Goal: Task Accomplishment & Management: Manage account settings

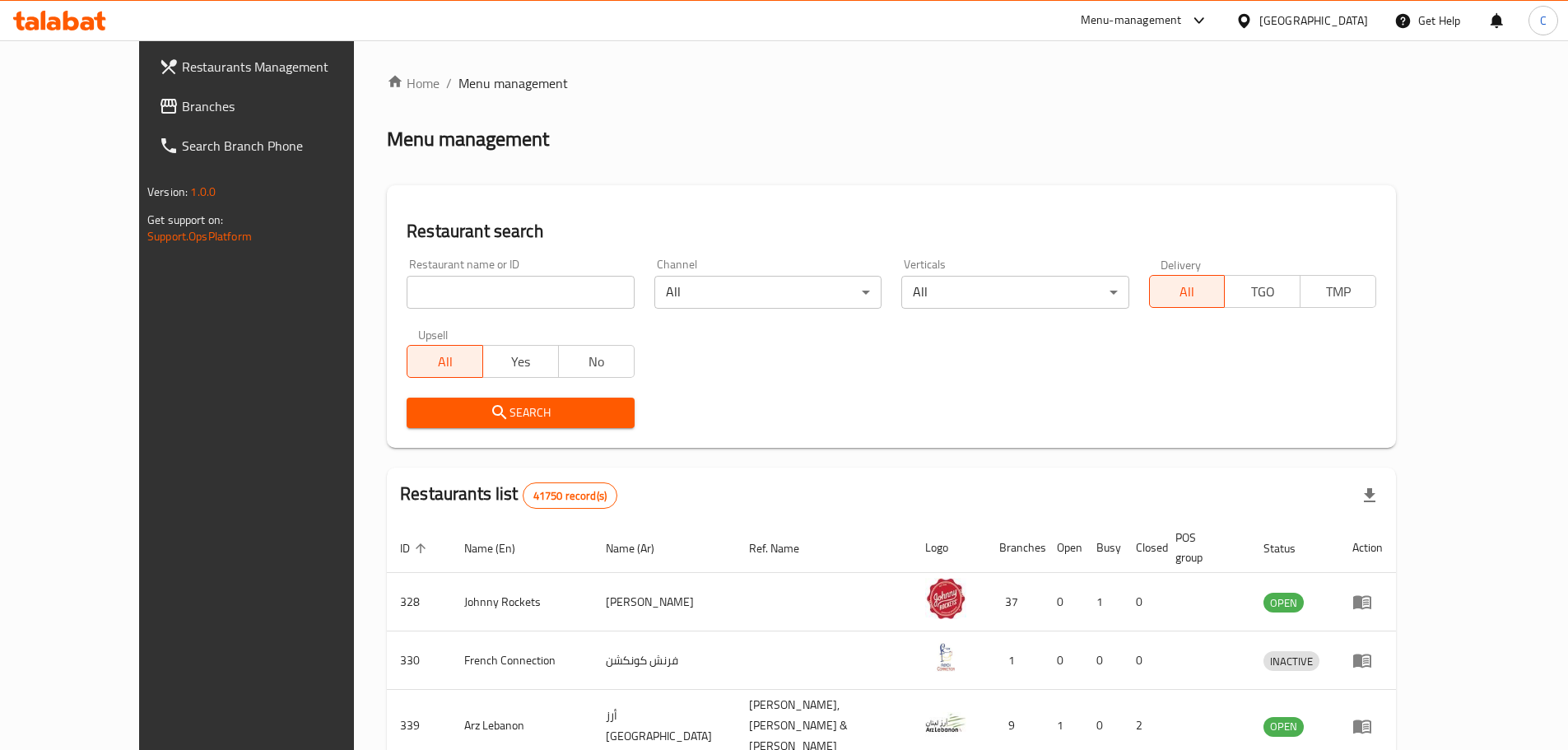
click at [451, 289] on input "search" at bounding box center [520, 292] width 227 height 33
type input "aura matcha"
click button "Search" at bounding box center [520, 413] width 227 height 31
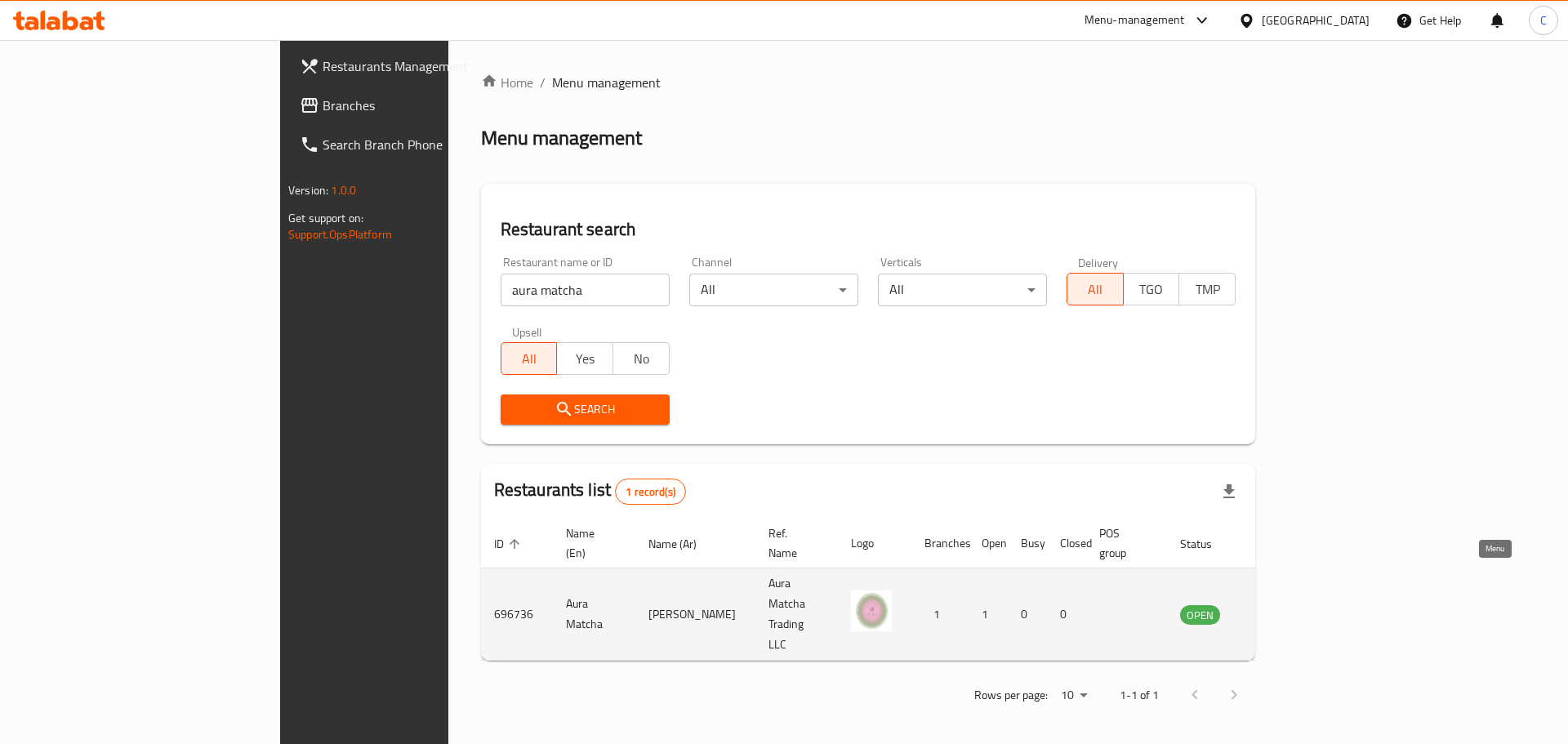
click at [1285, 604] on icon "enhanced table" at bounding box center [1275, 614] width 20 height 20
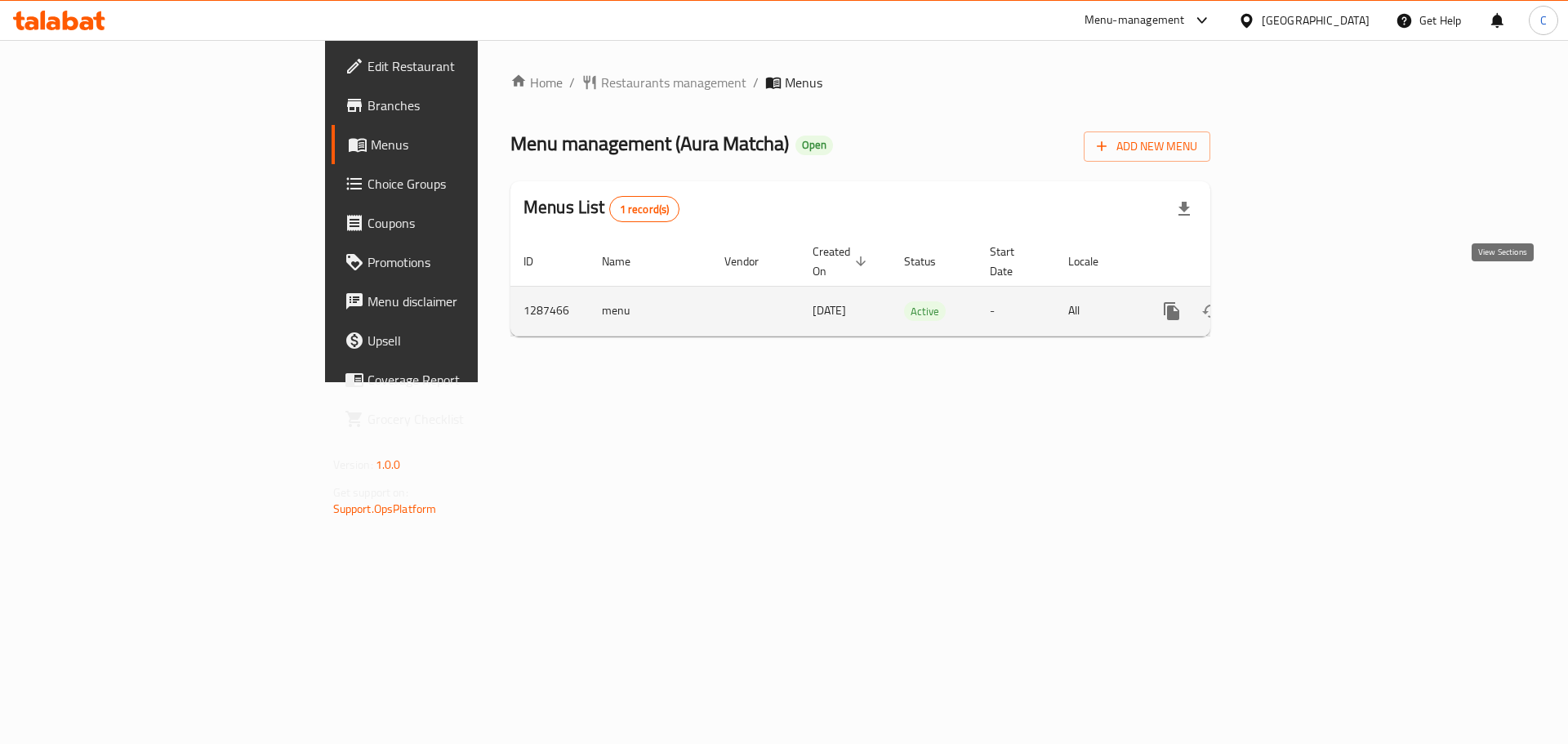
click at [1300, 302] on icon "enhanced table" at bounding box center [1290, 312] width 20 height 20
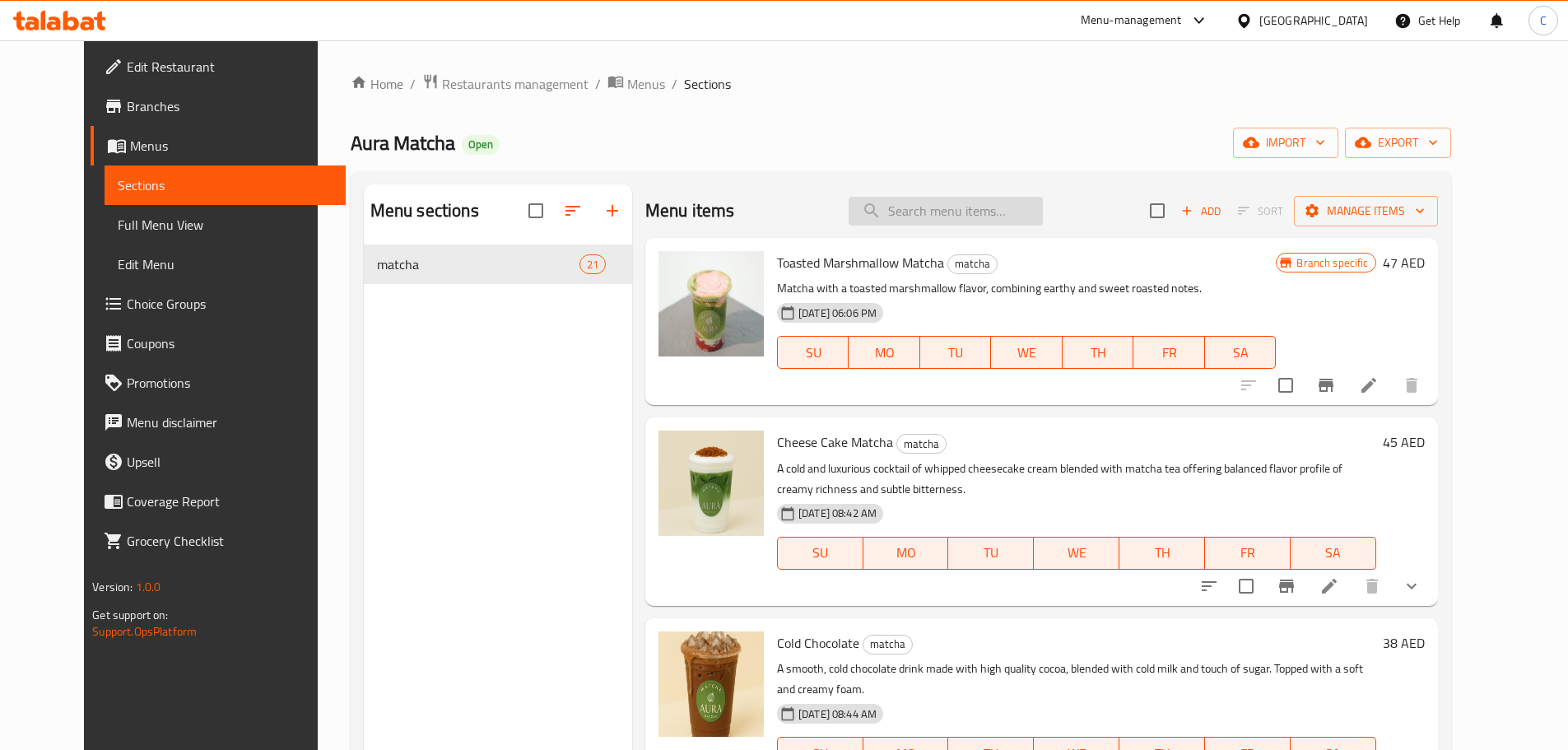
click at [925, 212] on input "search" at bounding box center [946, 212] width 194 height 29
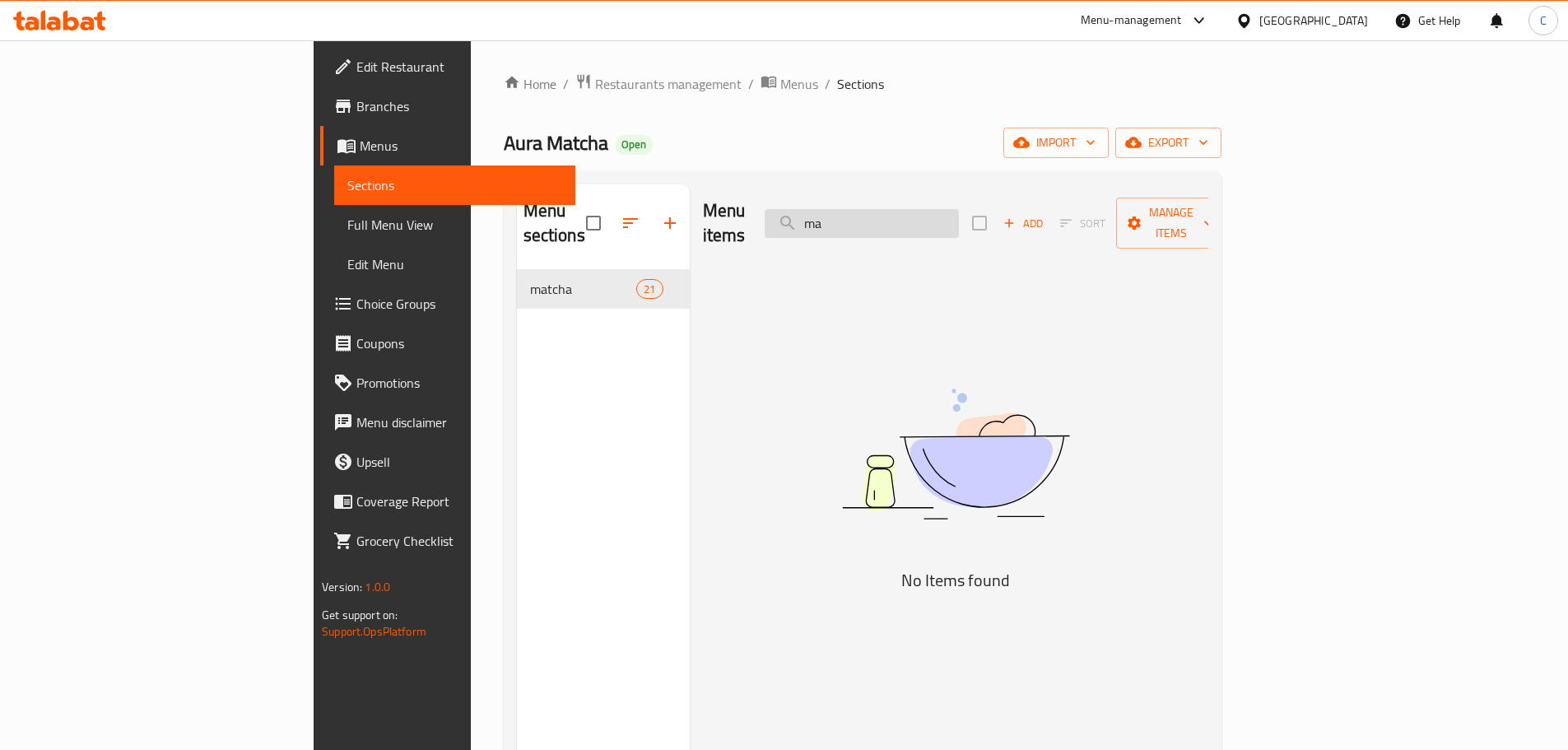
type input "m"
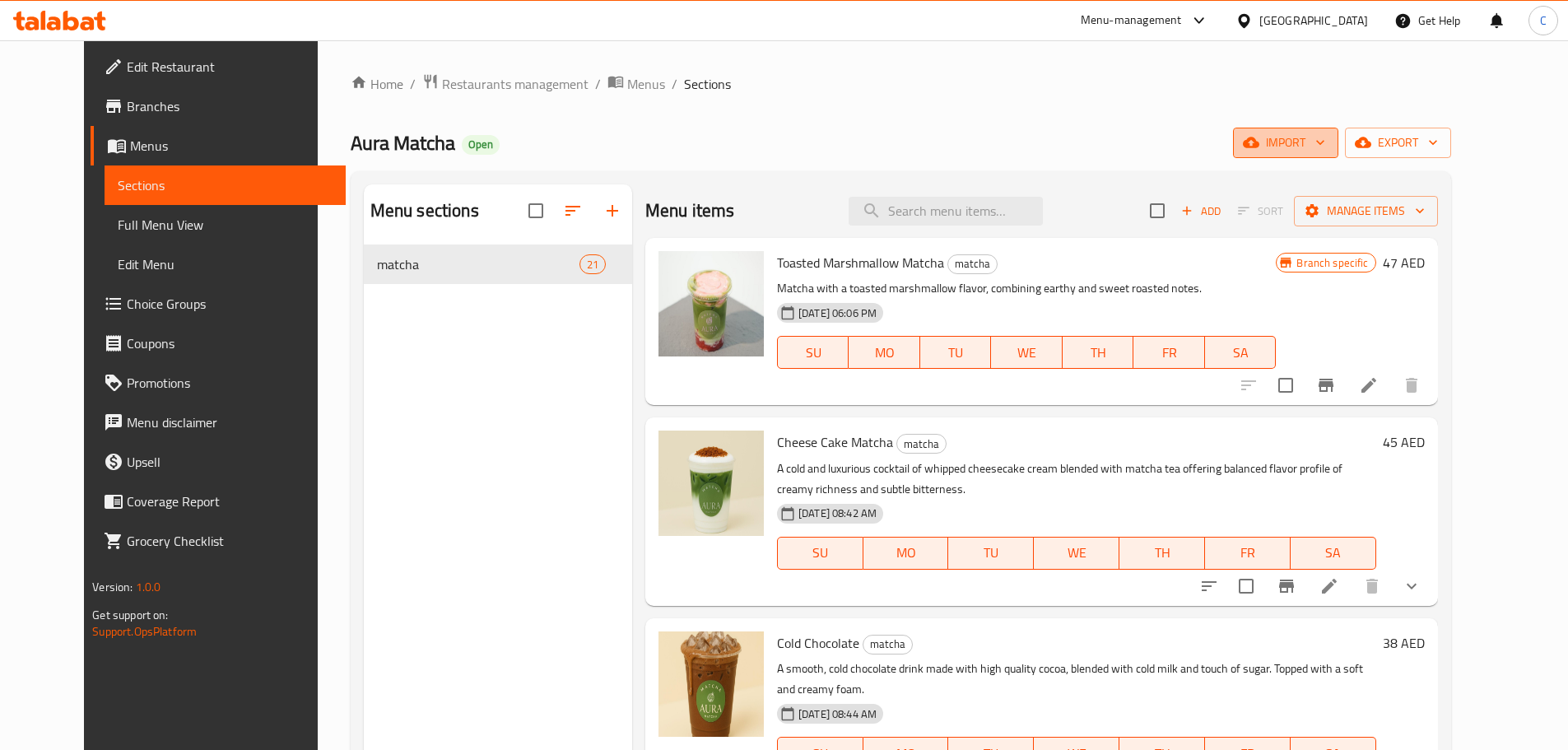
click at [1328, 148] on icon "button" at bounding box center [1320, 143] width 16 height 16
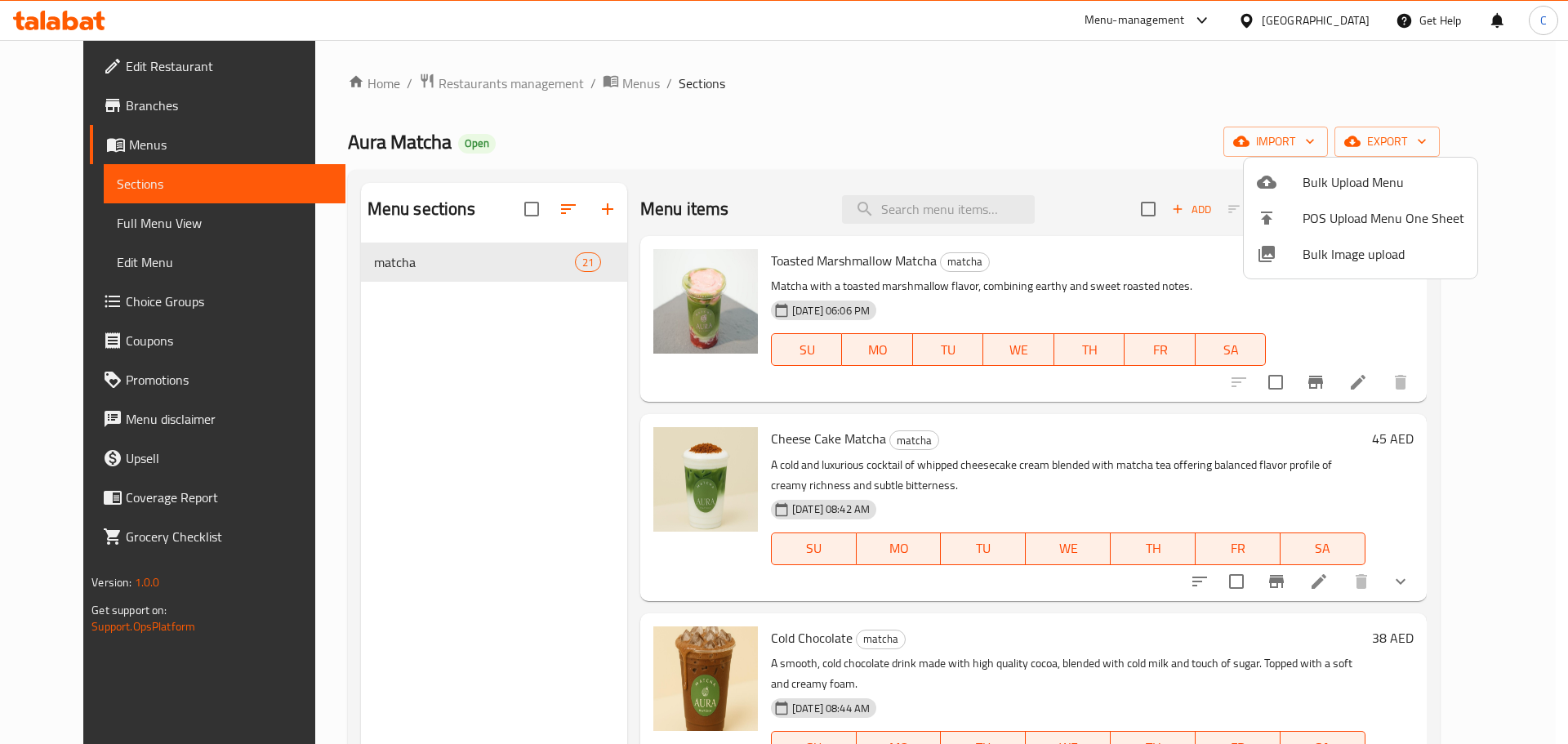
click at [1485, 141] on div at bounding box center [784, 372] width 1568 height 744
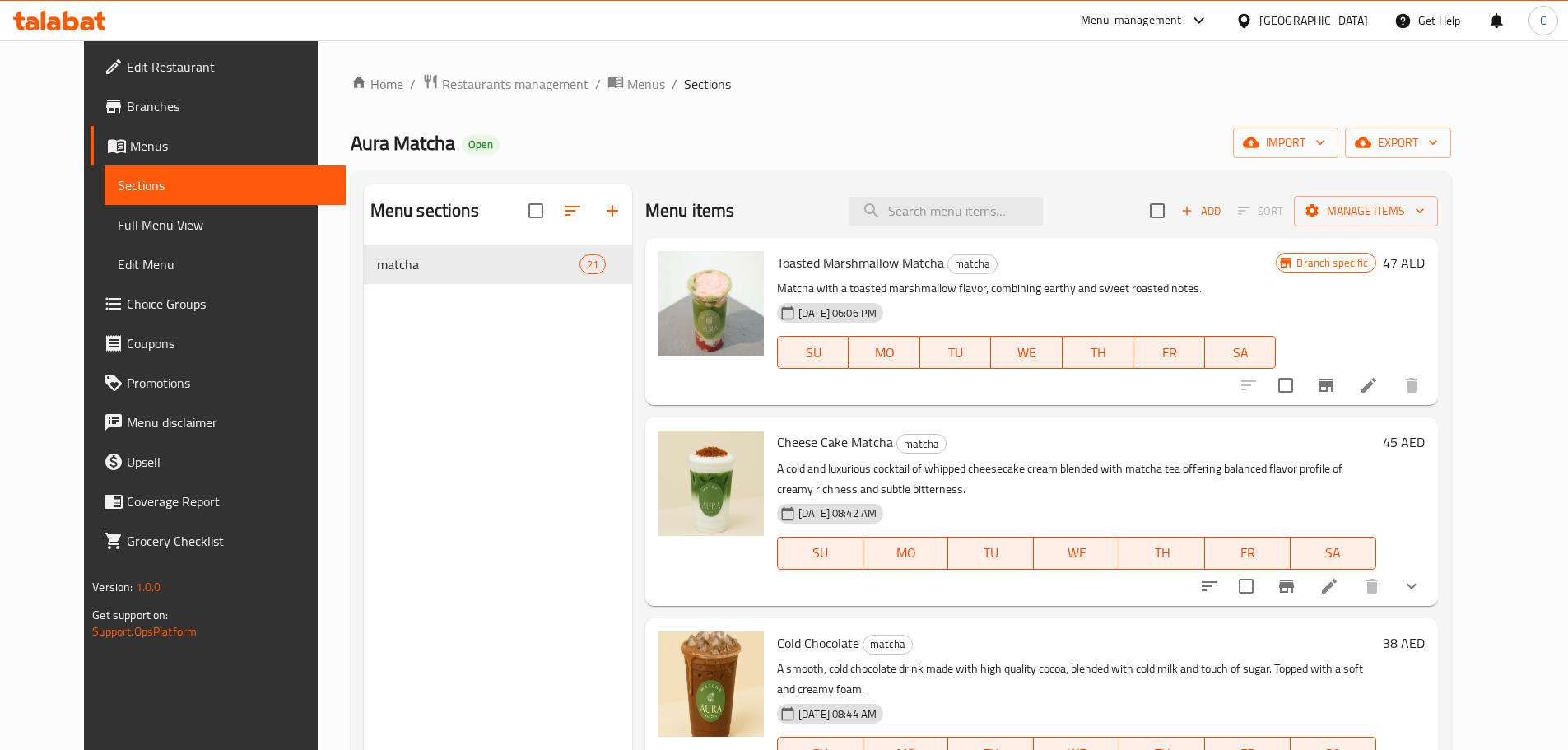
click at [1438, 142] on span "export" at bounding box center [1398, 143] width 80 height 21
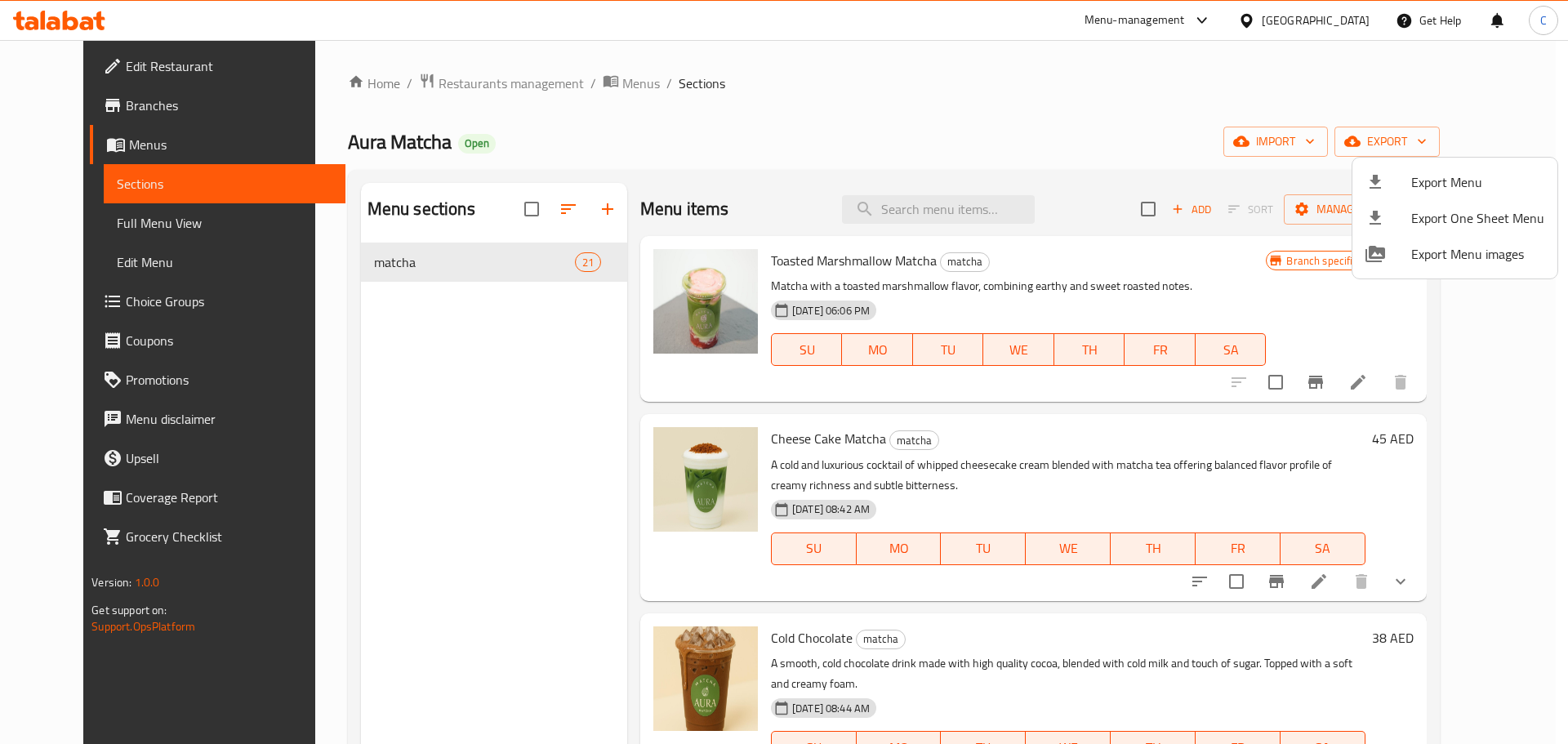
click at [1245, 90] on div at bounding box center [784, 372] width 1568 height 744
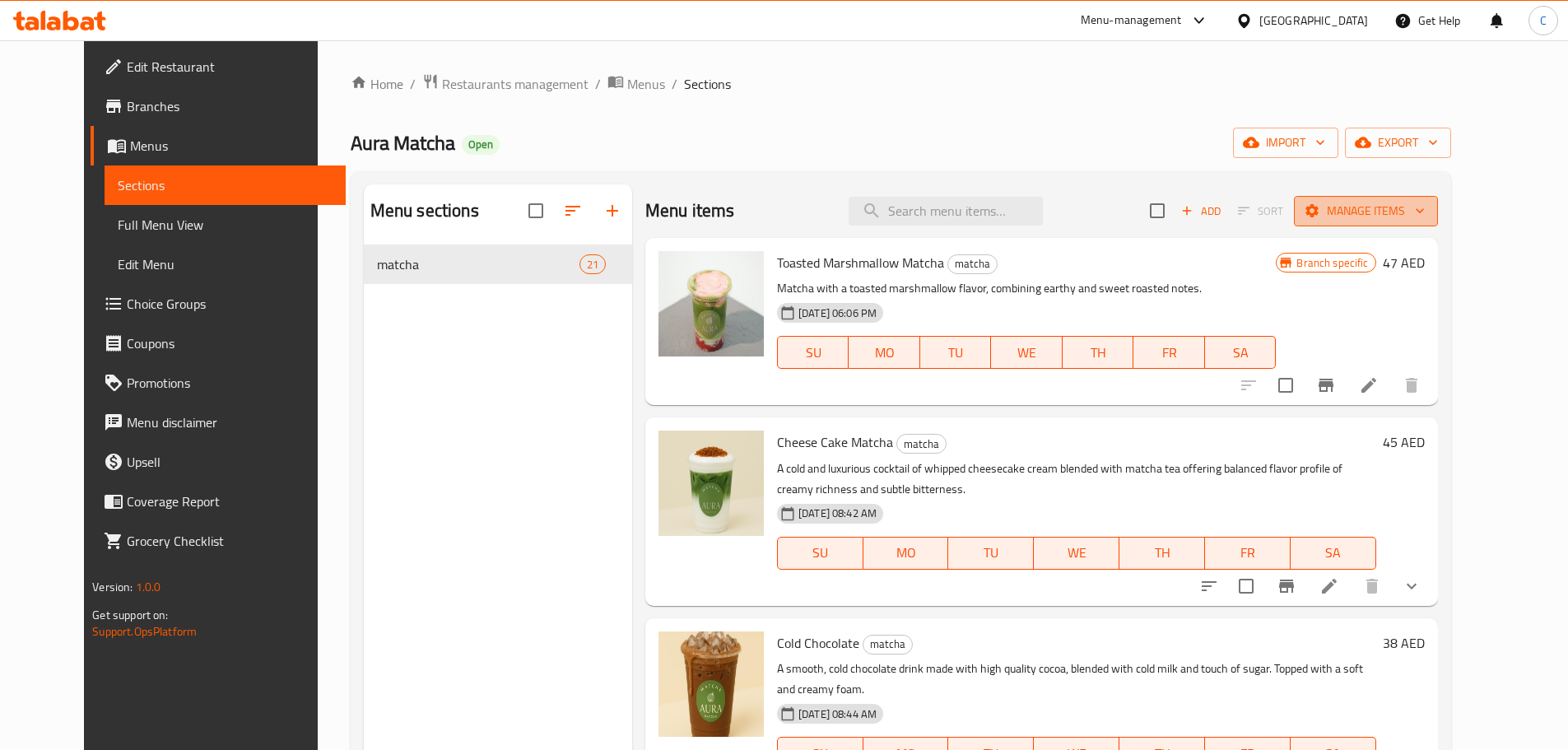
click at [1407, 210] on span "Manage items" at bounding box center [1366, 211] width 118 height 21
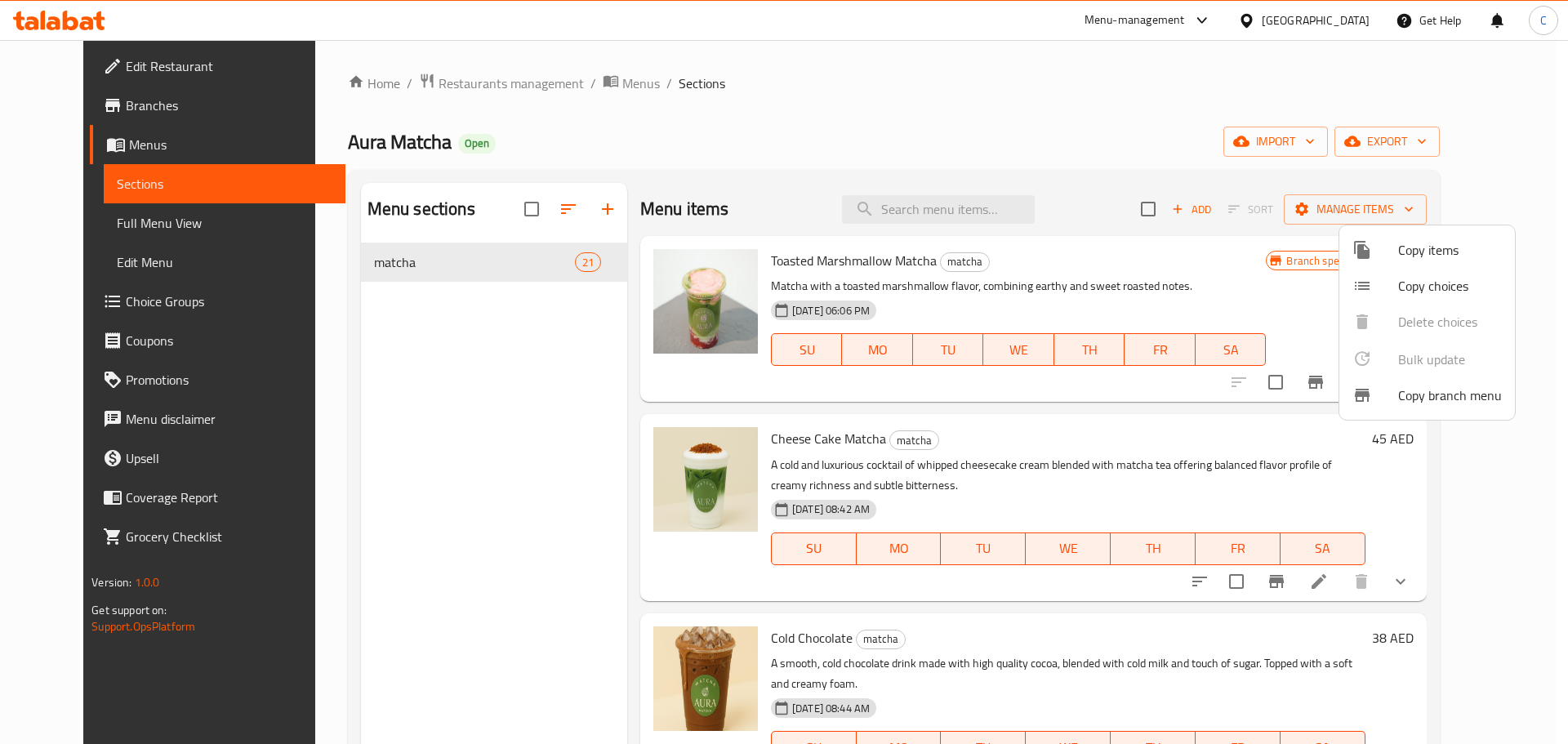
click at [1233, 251] on div at bounding box center [784, 372] width 1568 height 744
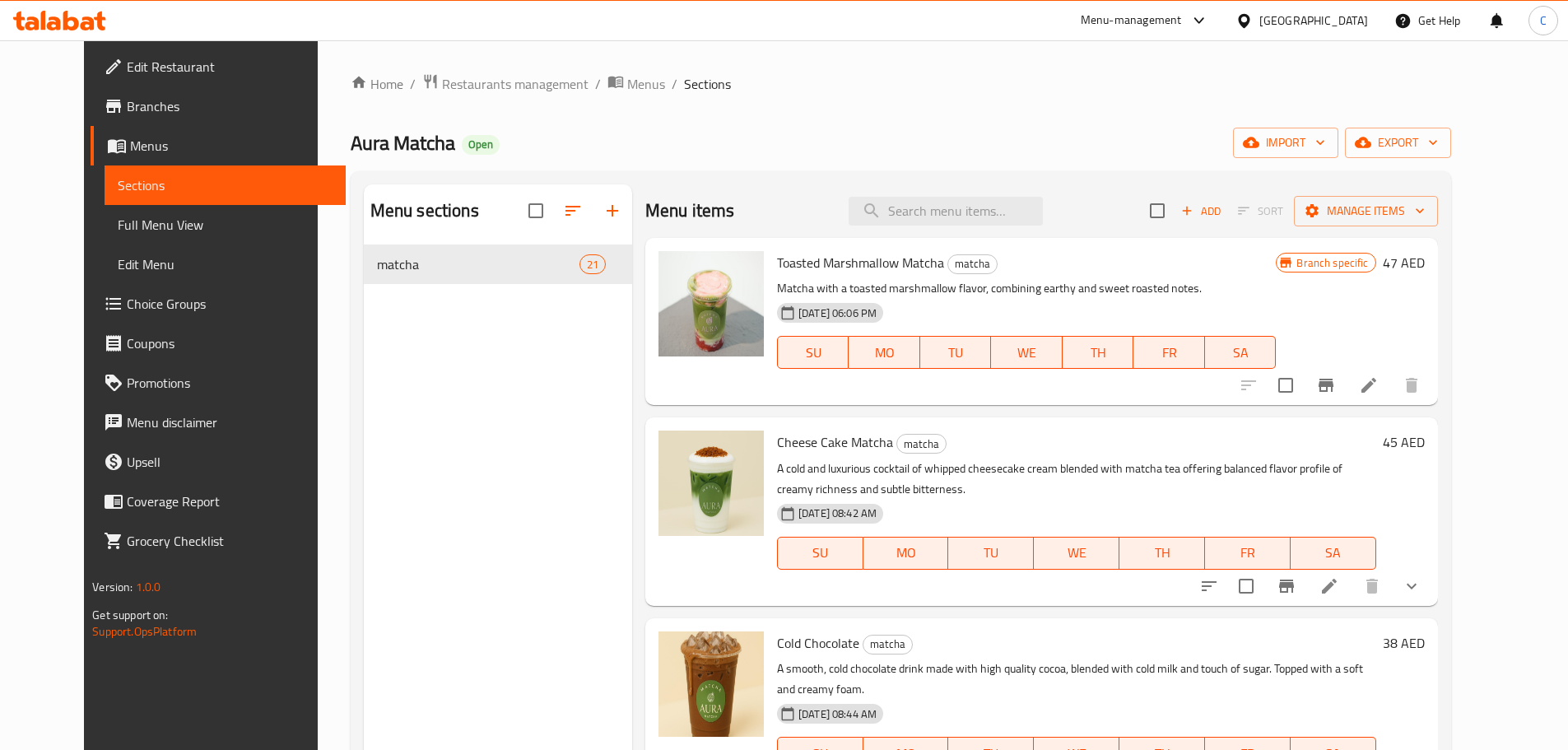
click at [1258, 225] on div "Add Sort Manage items" at bounding box center [1294, 211] width 288 height 35
click at [1223, 214] on span "Add" at bounding box center [1200, 211] width 44 height 19
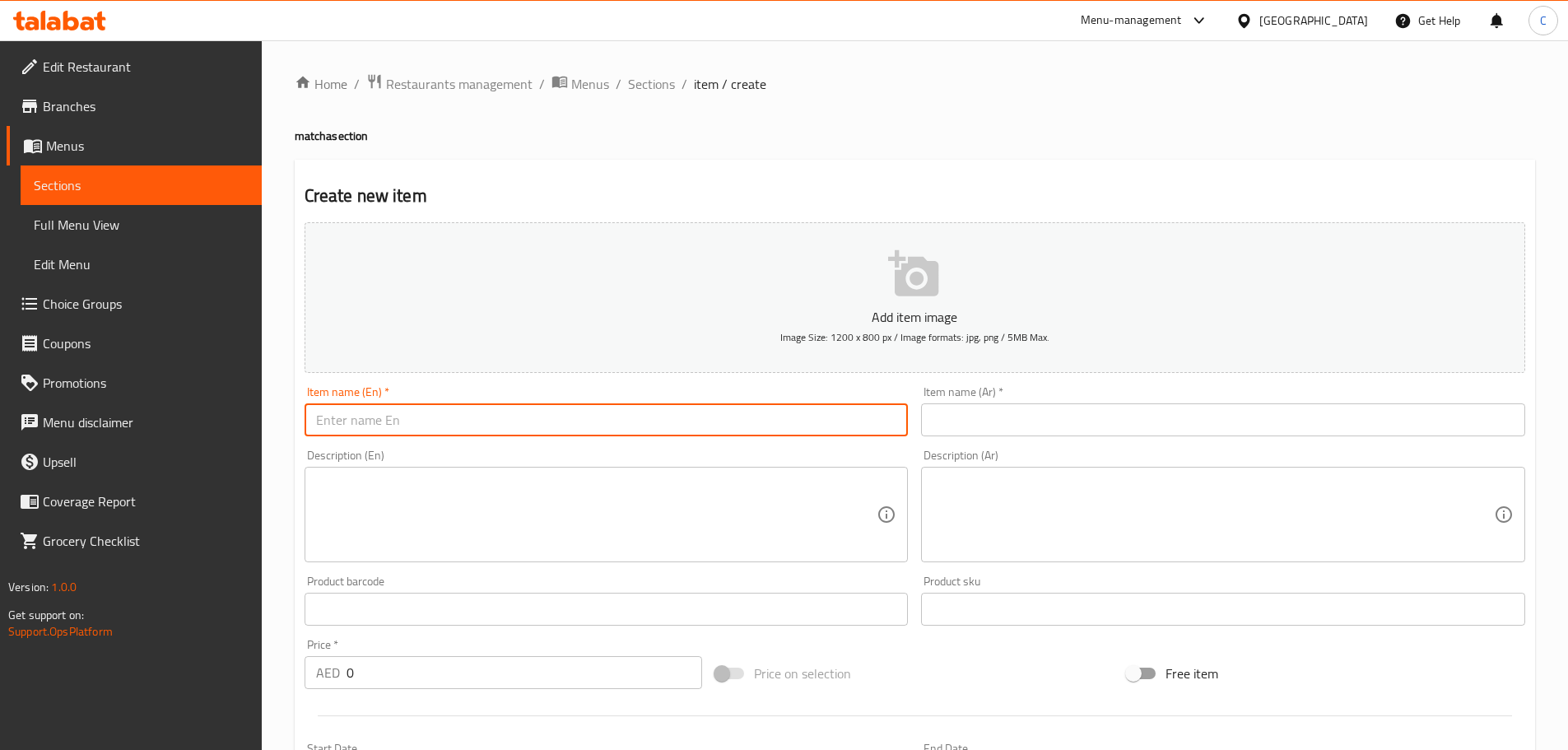
click at [449, 417] on input "text" at bounding box center [606, 419] width 605 height 33
type input "Matcha LAC"
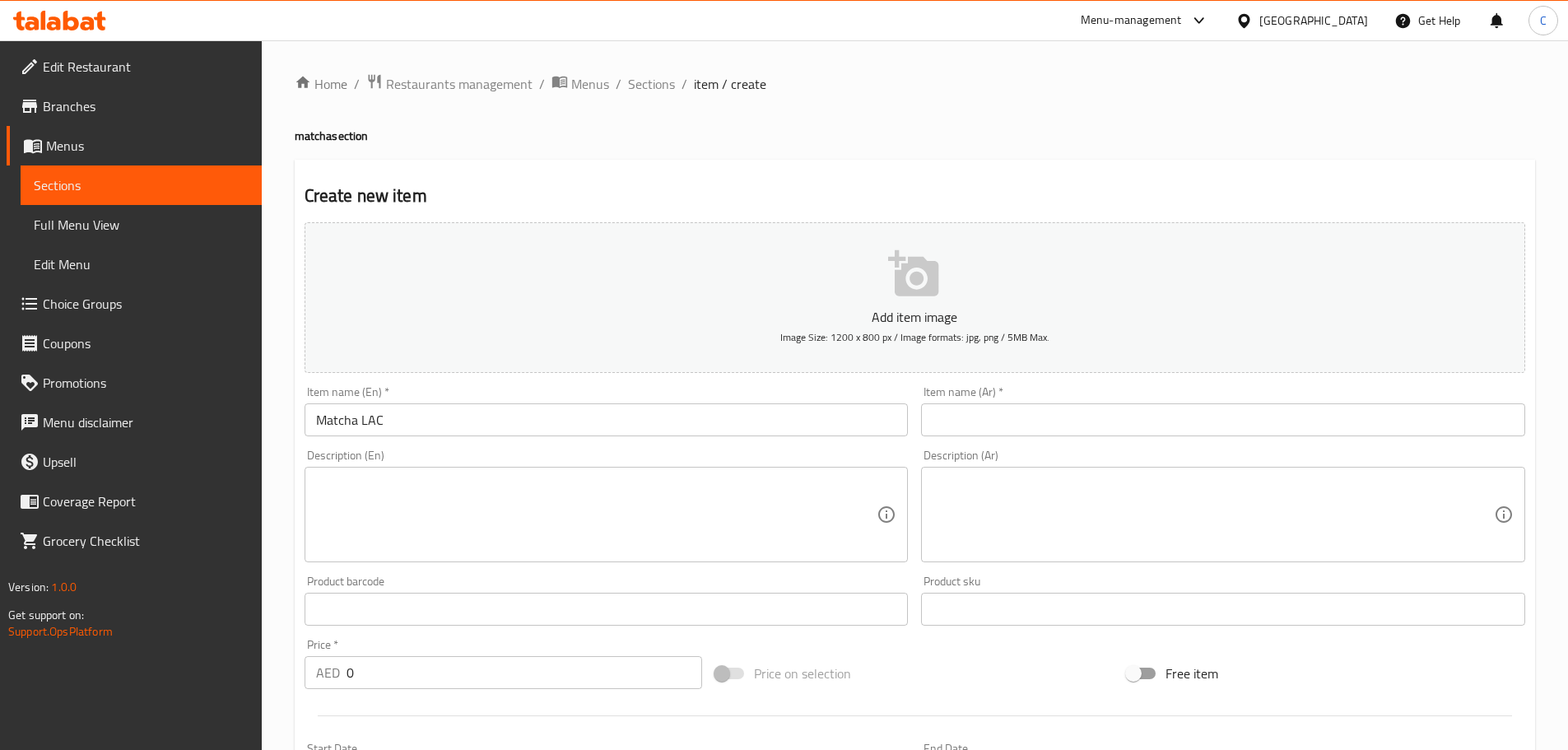
click at [574, 487] on textarea at bounding box center [597, 515] width 561 height 78
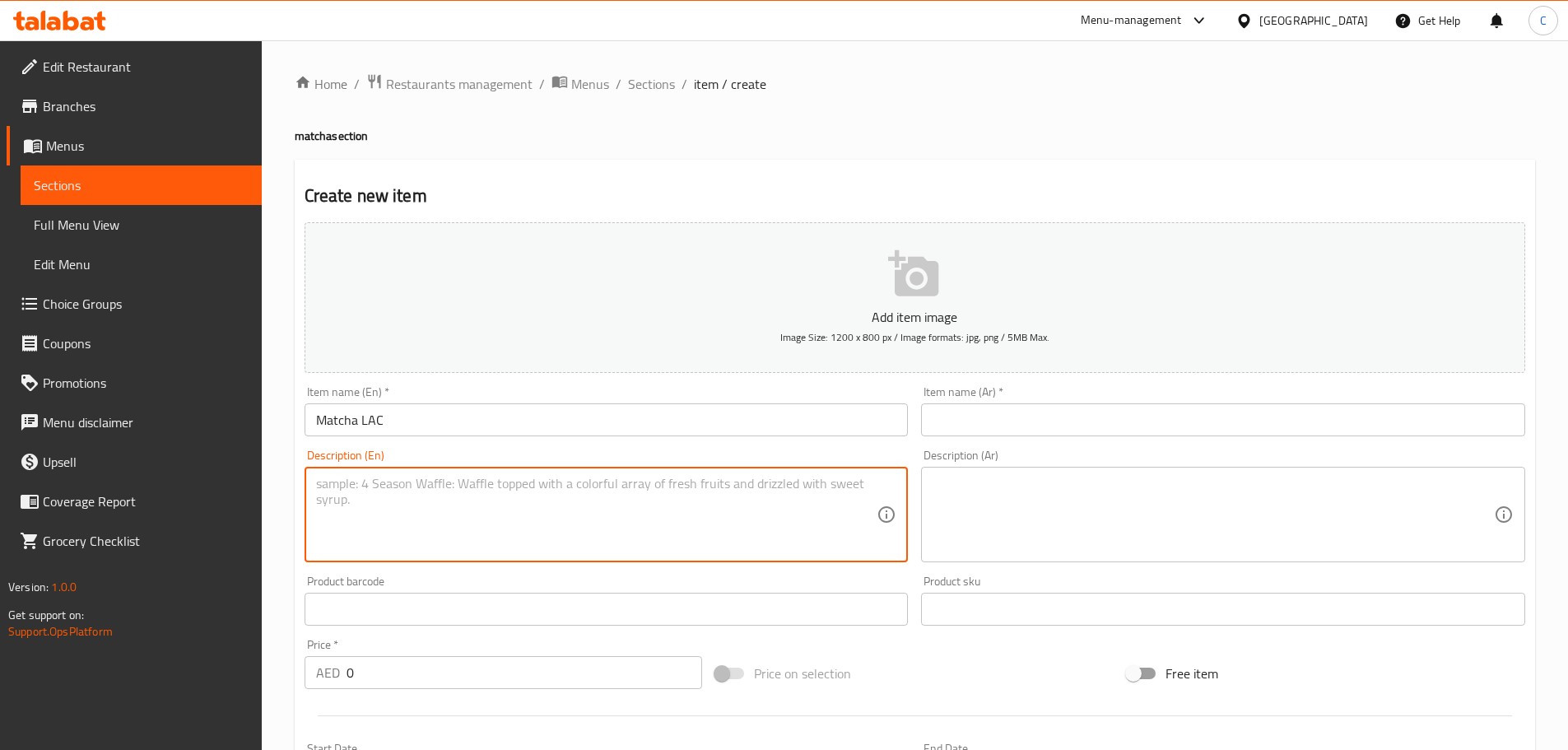
paste textarea "Creamy Matcha with Cerelac Flavour"
type textarea "Creamy Matcha with Cerelac Flavour"
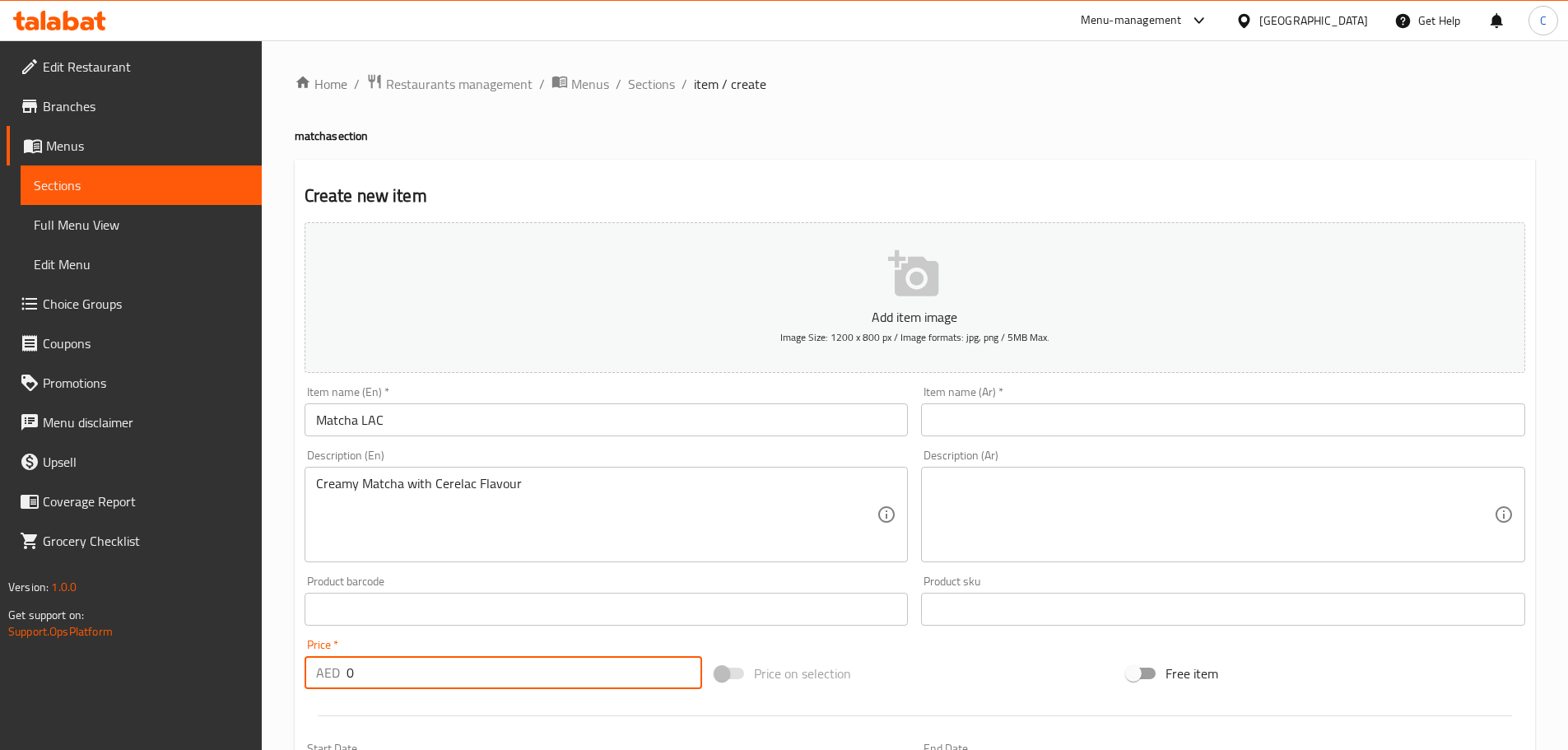
drag, startPoint x: 426, startPoint y: 676, endPoint x: 310, endPoint y: 667, distance: 116.3
click at [310, 669] on div "AED 0 Price *" at bounding box center [503, 673] width 399 height 33
type input "35"
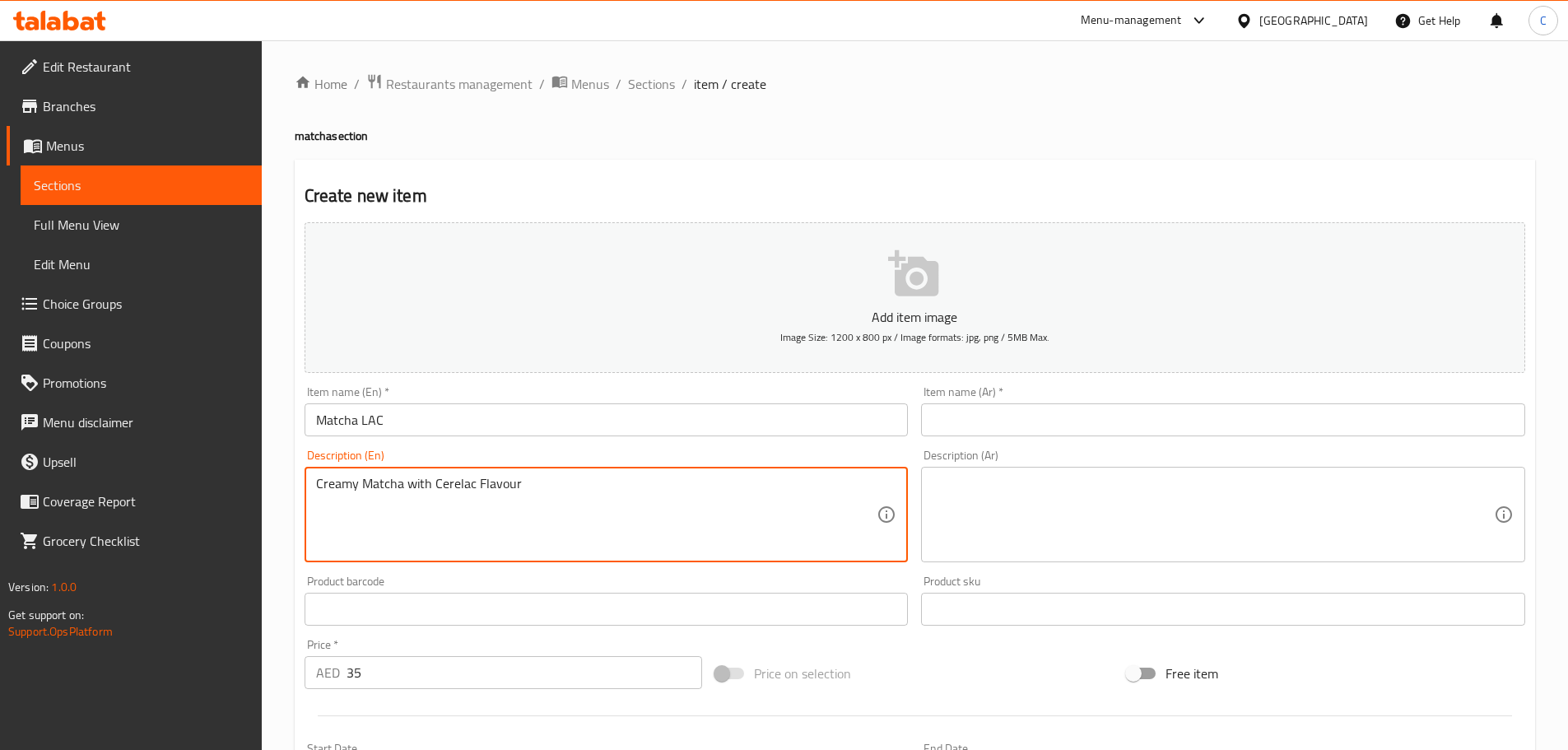
drag, startPoint x: 610, startPoint y: 492, endPoint x: 283, endPoint y: 512, distance: 327.6
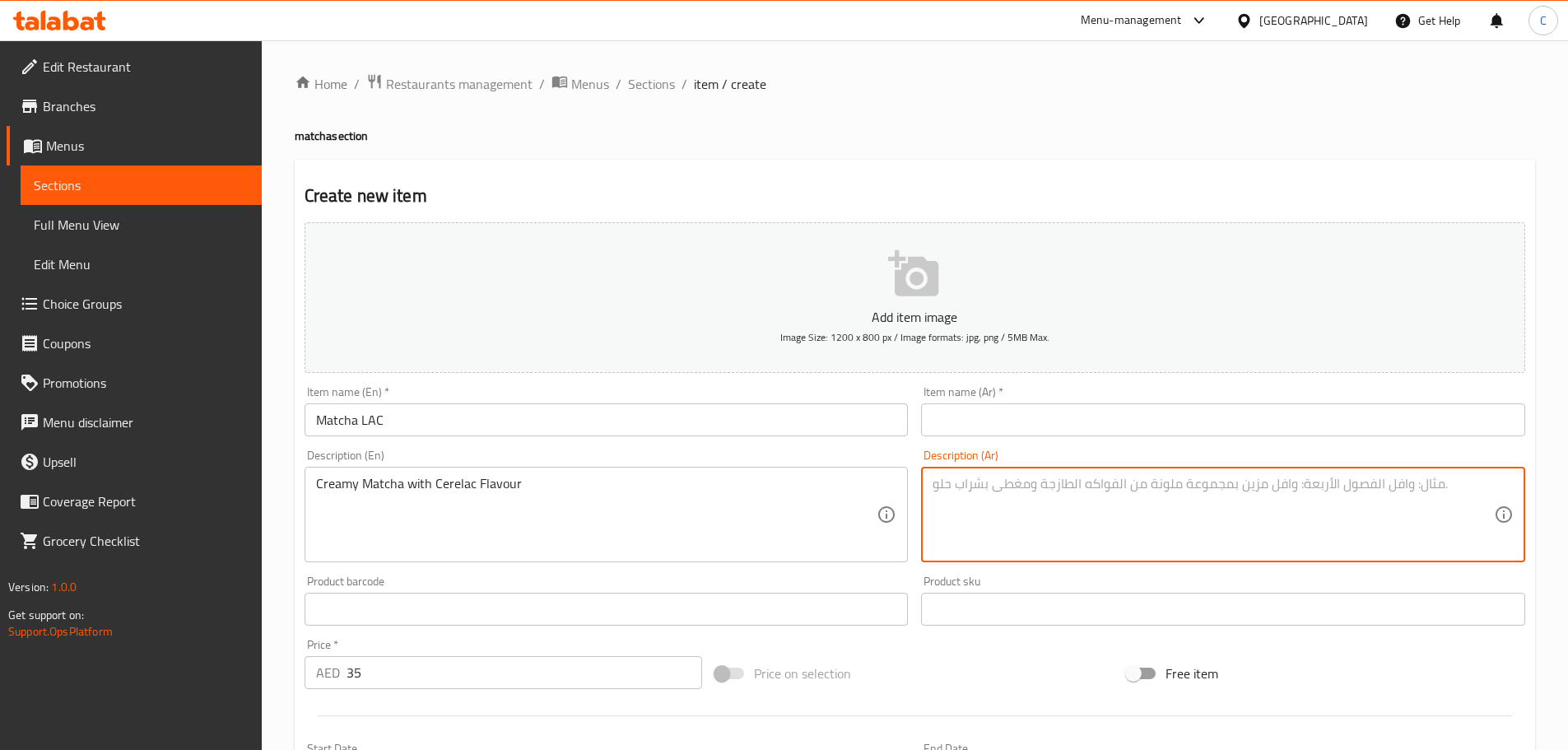
click at [1027, 494] on textarea at bounding box center [1213, 515] width 561 height 78
paste textarea "[PERSON_NAME] بنكهة سيريلاك"
type textarea "[PERSON_NAME] بنكهة سيريلاك"
click at [1109, 423] on input "text" at bounding box center [1224, 419] width 605 height 33
paste input "[PERSON_NAME]"
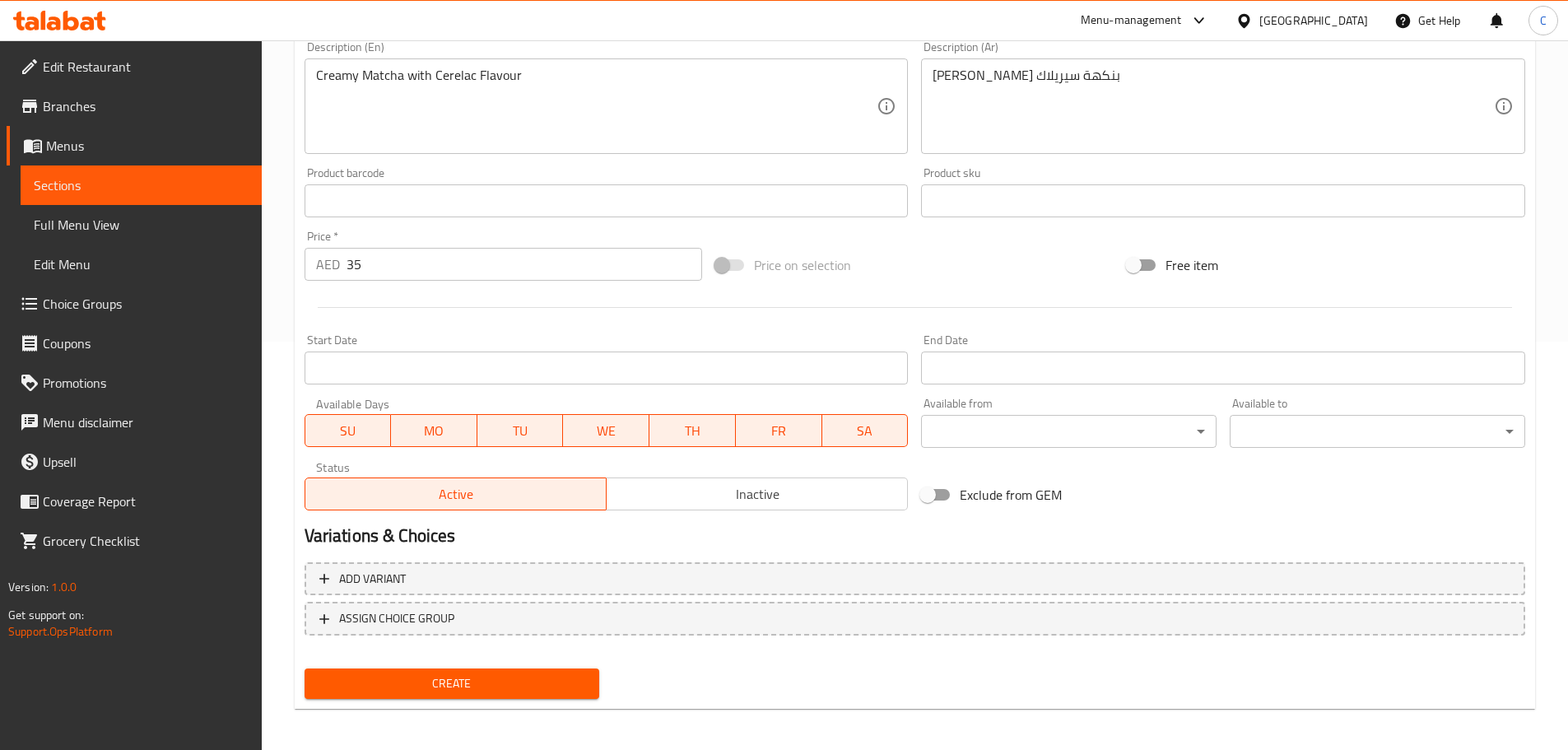
scroll to position [413, 0]
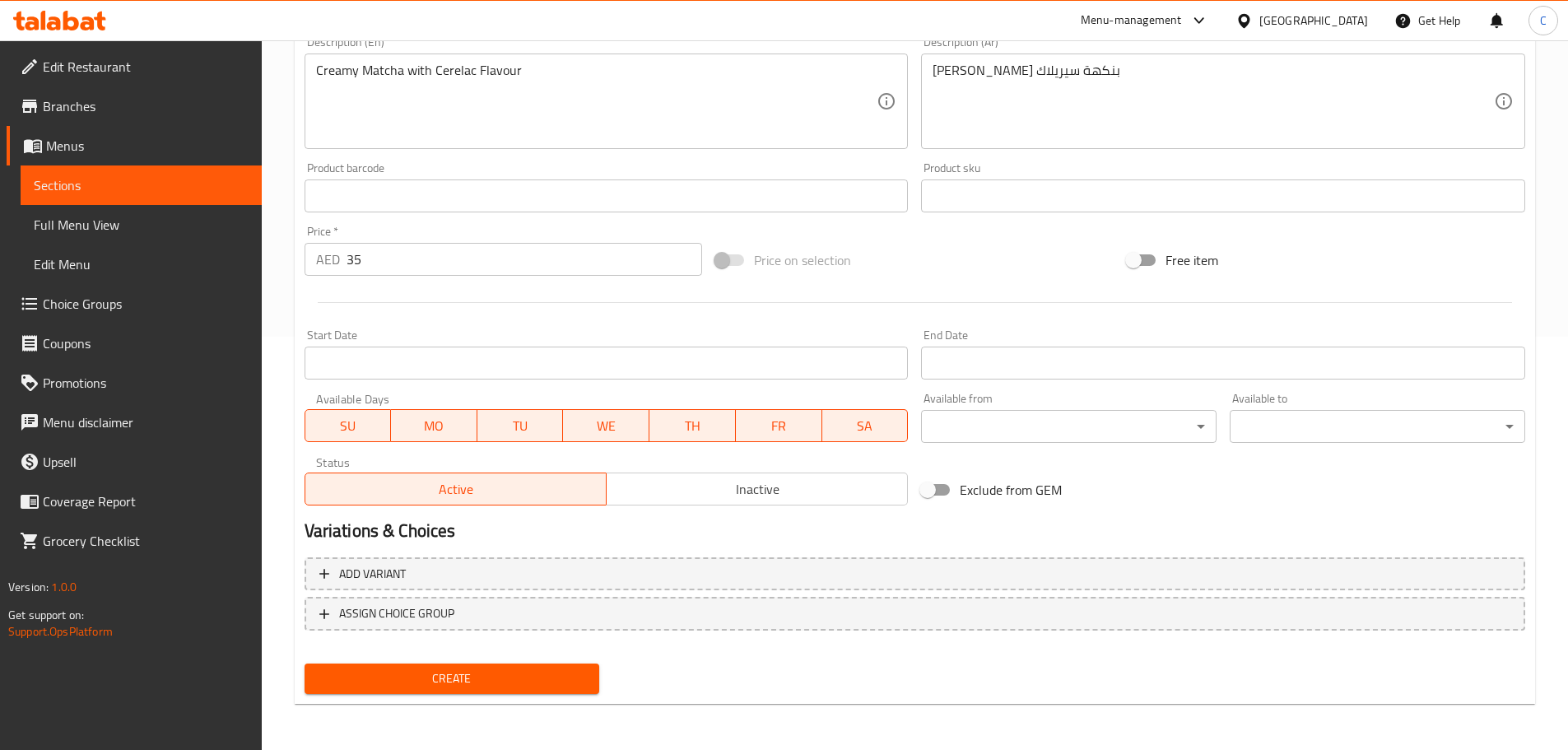
type input "[PERSON_NAME]"
click at [519, 679] on span "Create" at bounding box center [452, 678] width 269 height 21
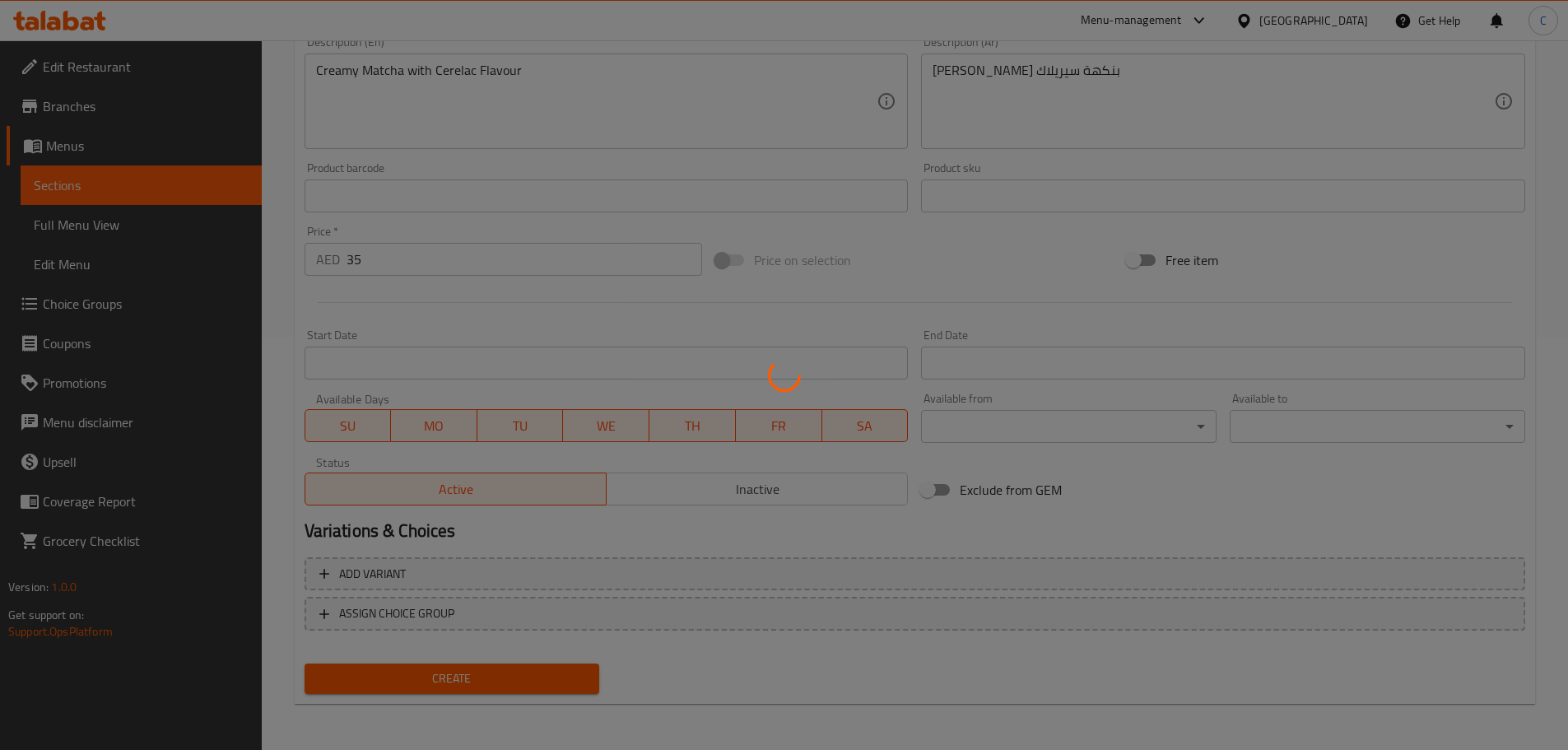
type input "0"
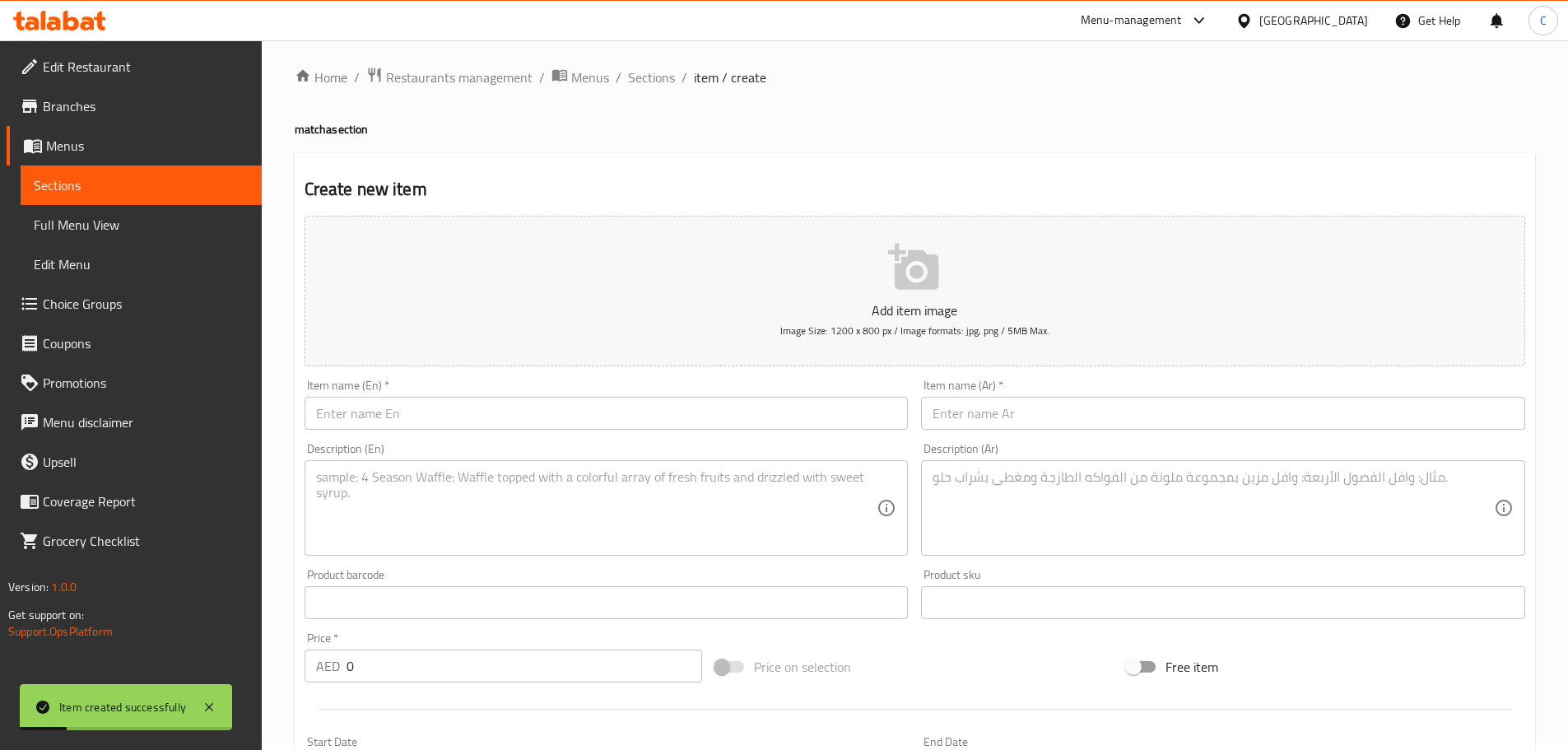
scroll to position [0, 0]
click at [648, 83] on span "Sections" at bounding box center [652, 84] width 47 height 20
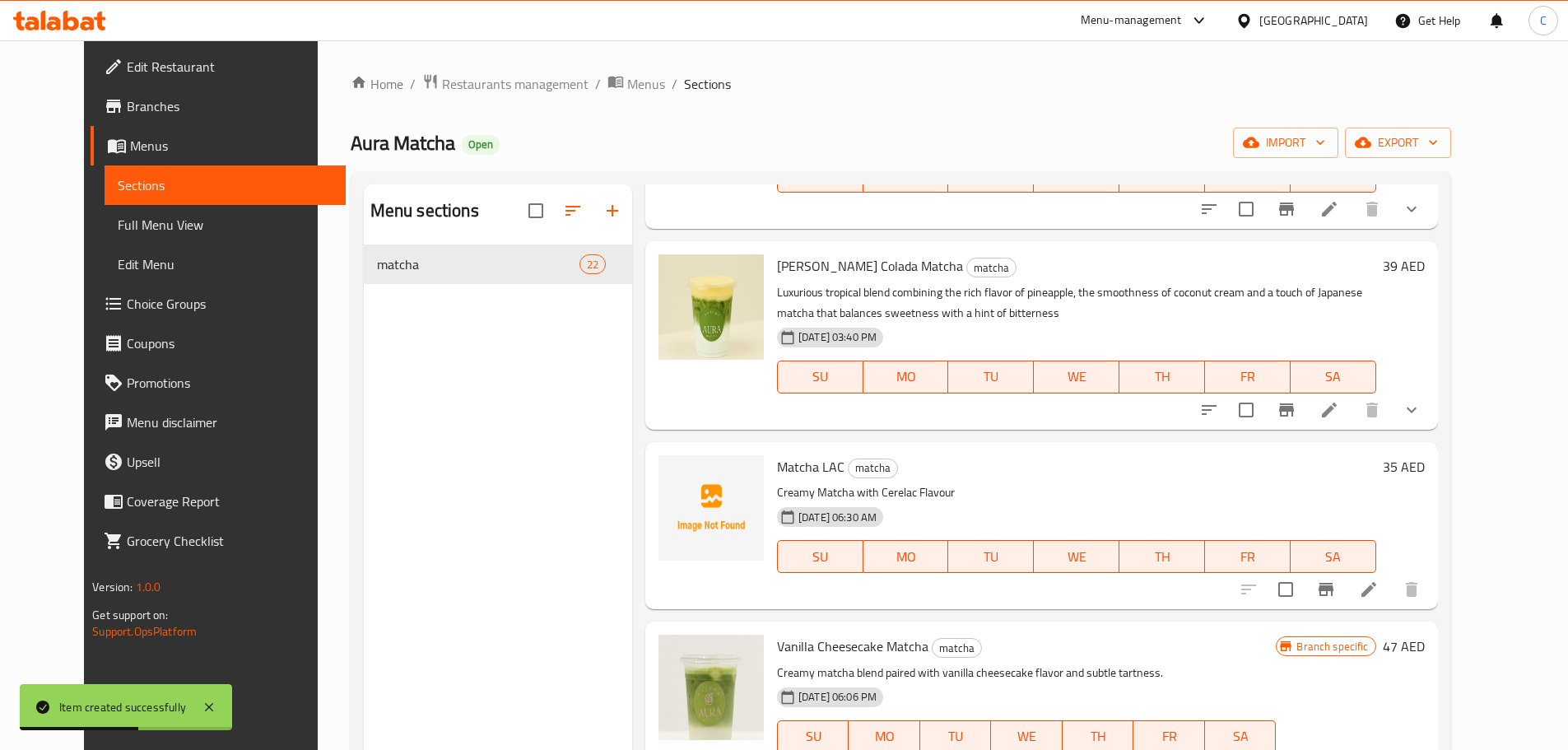
scroll to position [577, 0]
click at [670, 469] on span "upload picture" at bounding box center [682, 479] width 33 height 20
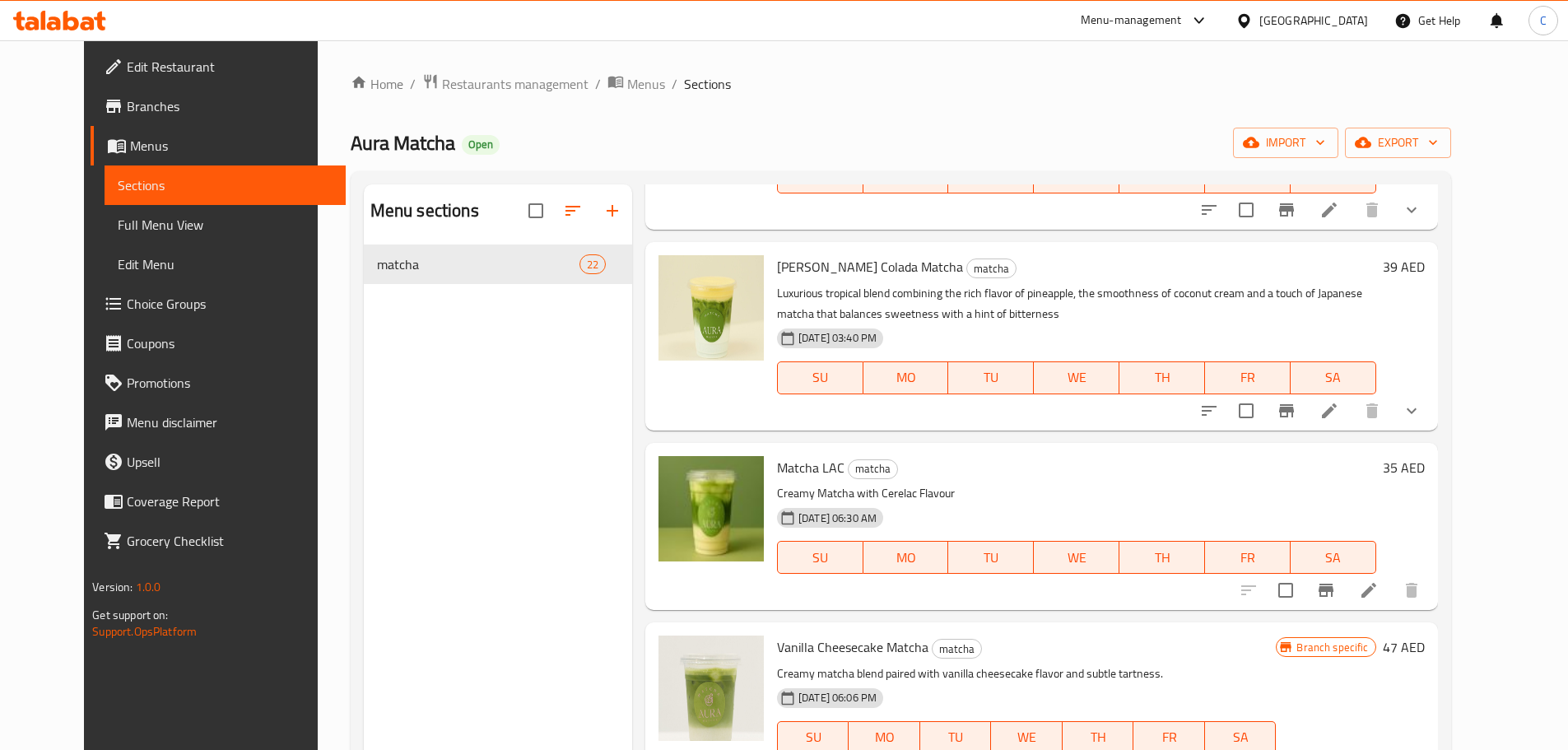
click at [127, 107] on span "Branches" at bounding box center [230, 106] width 206 height 20
